Goal: Transaction & Acquisition: Purchase product/service

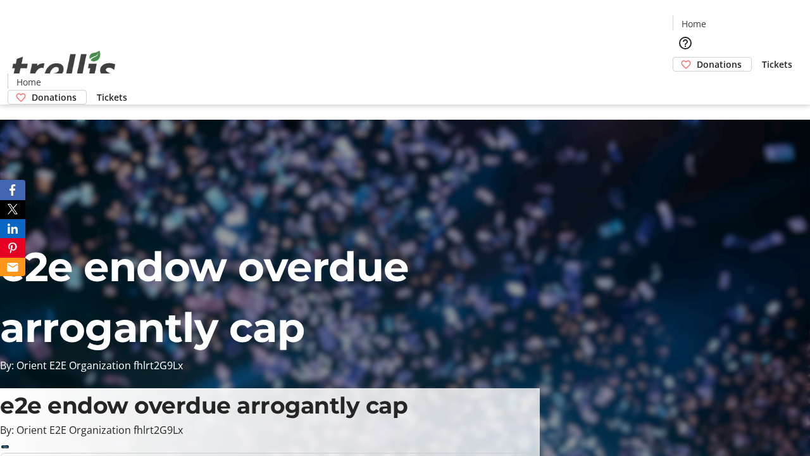
click at [697, 58] on span "Donations" at bounding box center [719, 64] width 45 height 13
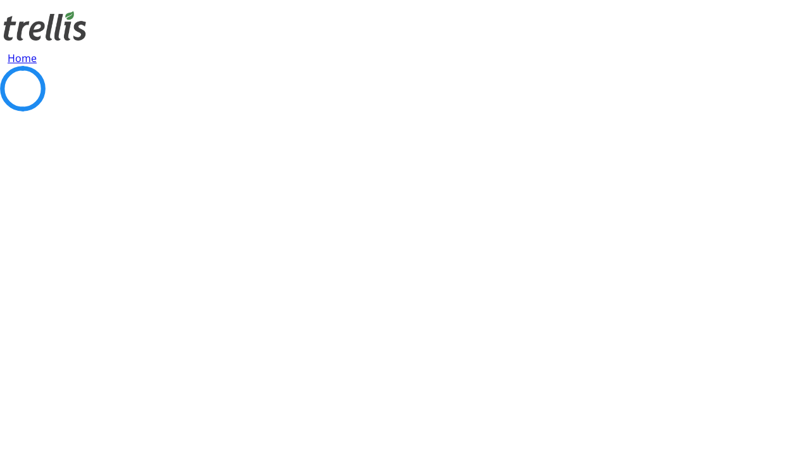
select select "CA"
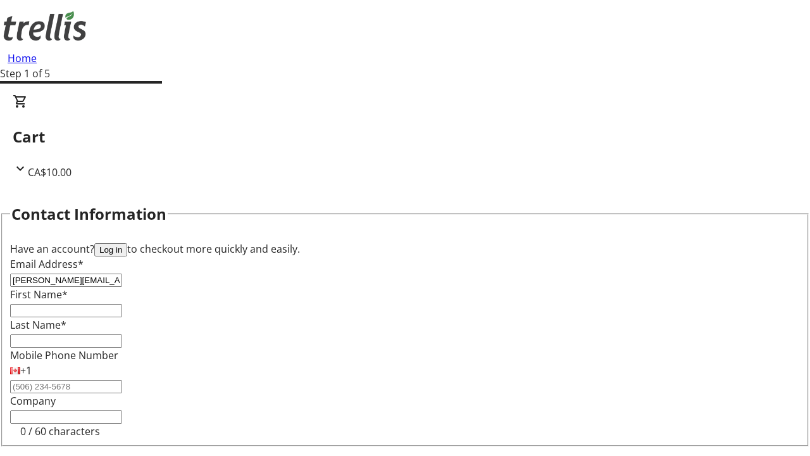
type input "[PERSON_NAME][EMAIL_ADDRESS][DOMAIN_NAME]"
type input "[PERSON_NAME]"
type input "[STREET_ADDRESS][PERSON_NAME]"
type input "Kelowna"
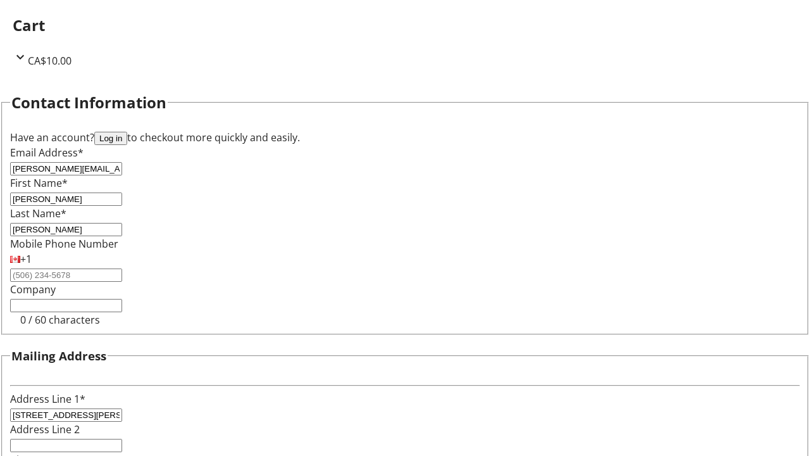
select select "BC"
type input "Kelowna"
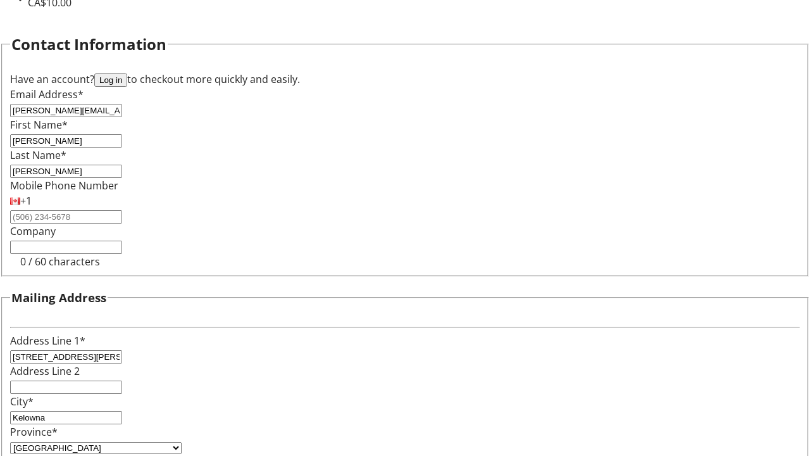
type input "V1Y 0C2"
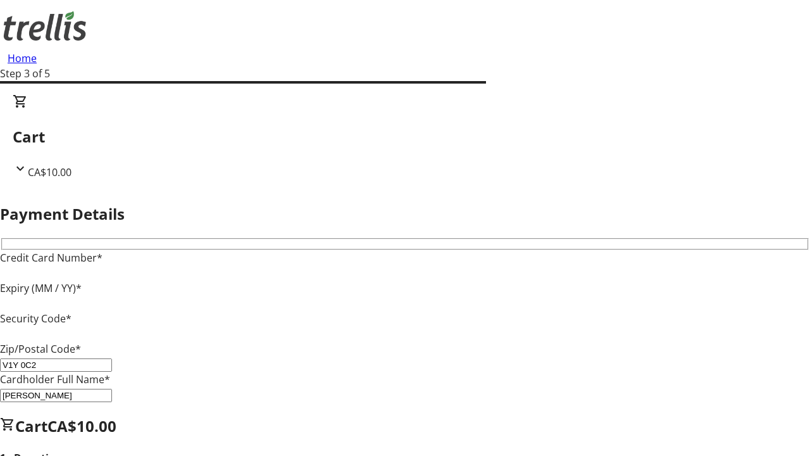
type input "V1Y 0C2"
